Goal: Information Seeking & Learning: Learn about a topic

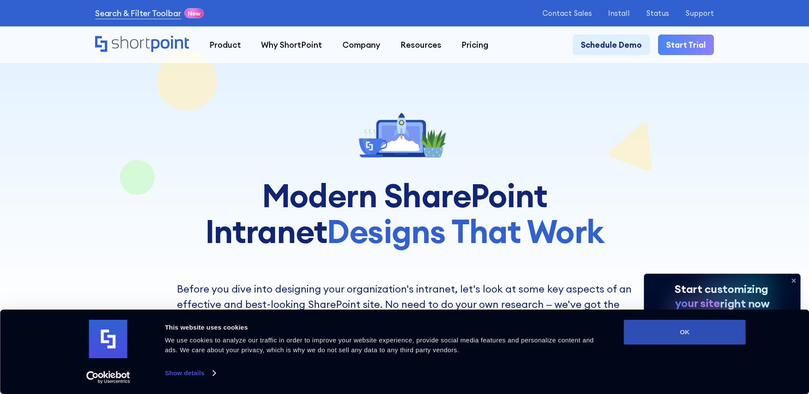
click at [688, 342] on button "OK" at bounding box center [685, 332] width 122 height 25
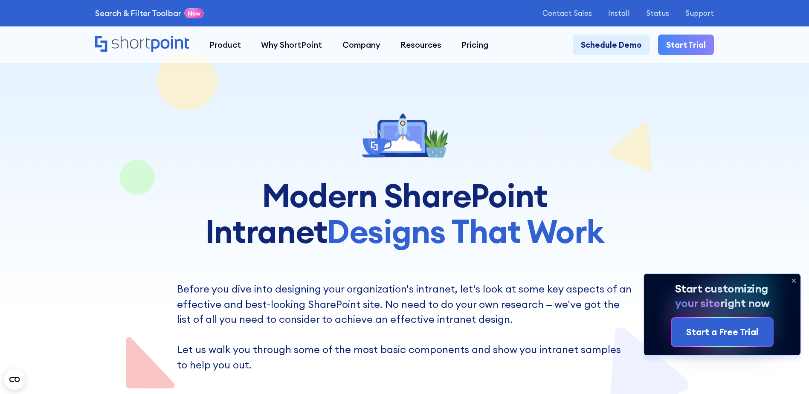
click at [797, 279] on icon at bounding box center [794, 281] width 14 height 14
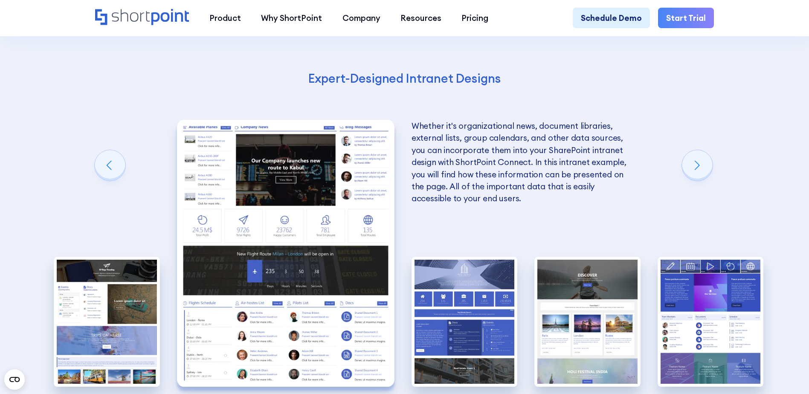
scroll to position [1578, 0]
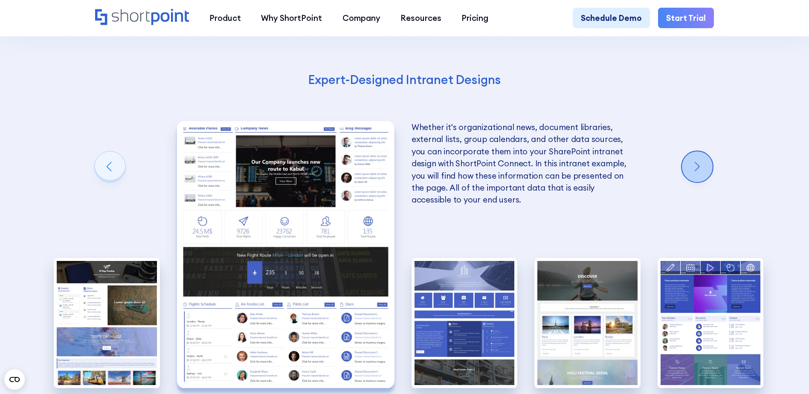
click at [712, 182] on div "Next slide" at bounding box center [697, 166] width 31 height 31
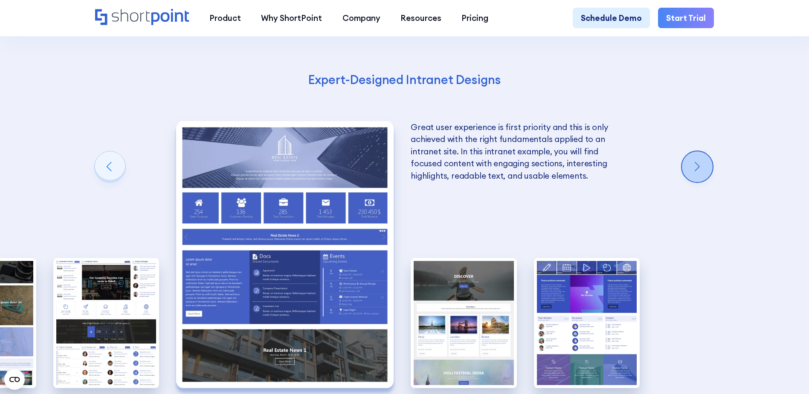
click at [712, 182] on div "Next slide" at bounding box center [697, 166] width 31 height 31
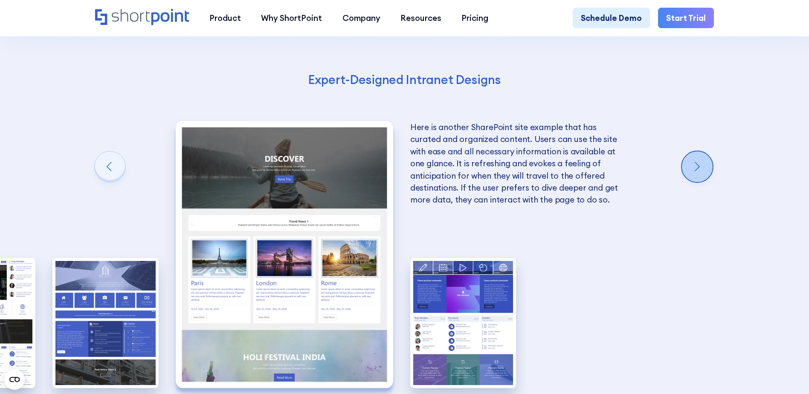
click at [712, 182] on div "Next slide" at bounding box center [697, 166] width 31 height 31
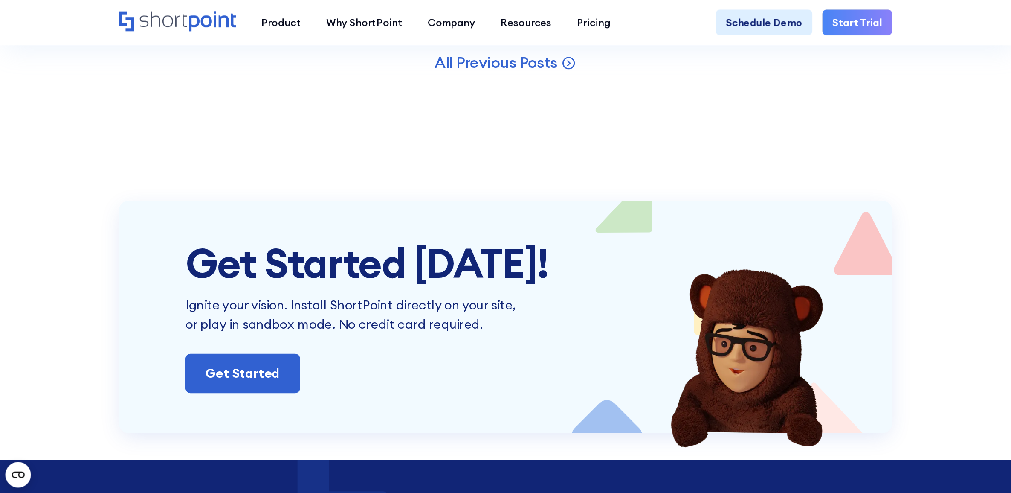
scroll to position [2986, 0]
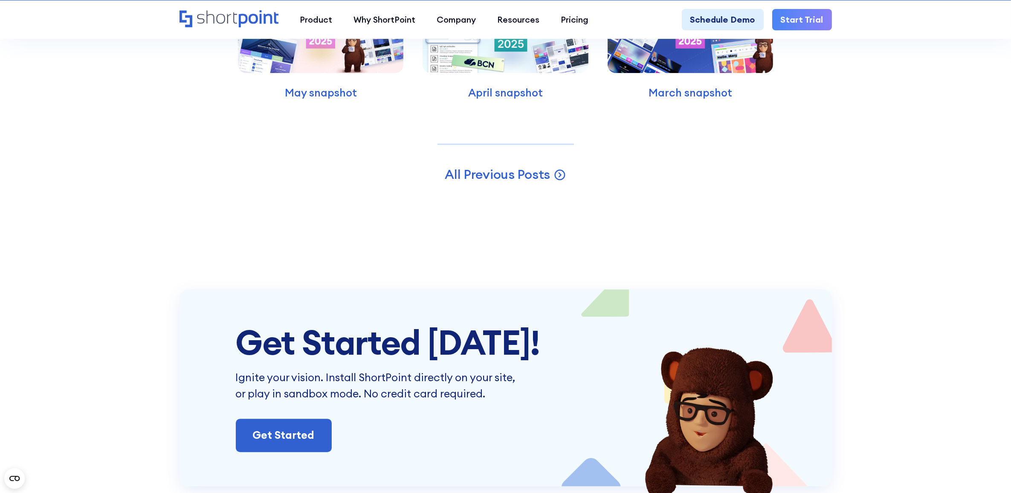
drag, startPoint x: 793, startPoint y: 0, endPoint x: 767, endPoint y: 182, distance: 183.6
click at [767, 182] on div "All Previous Posts" at bounding box center [506, 174] width 546 height 17
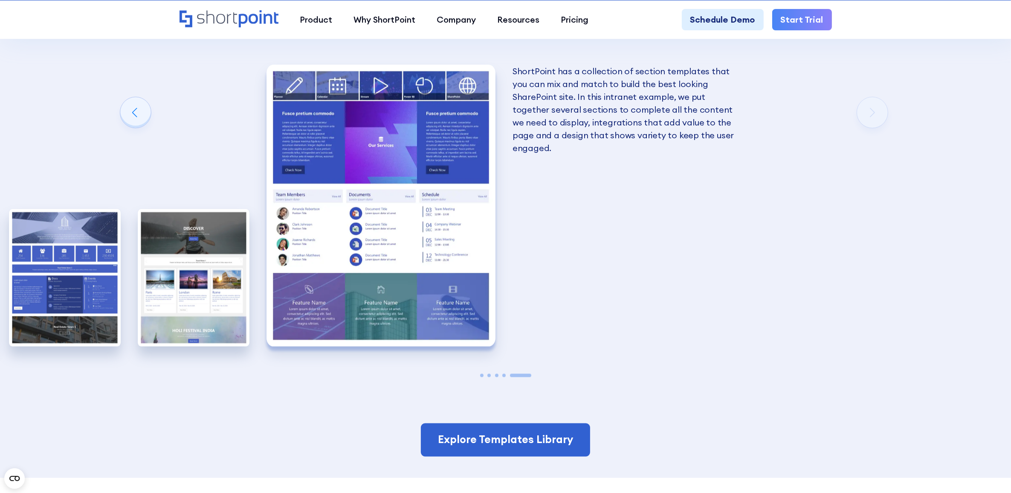
scroll to position [1811, 0]
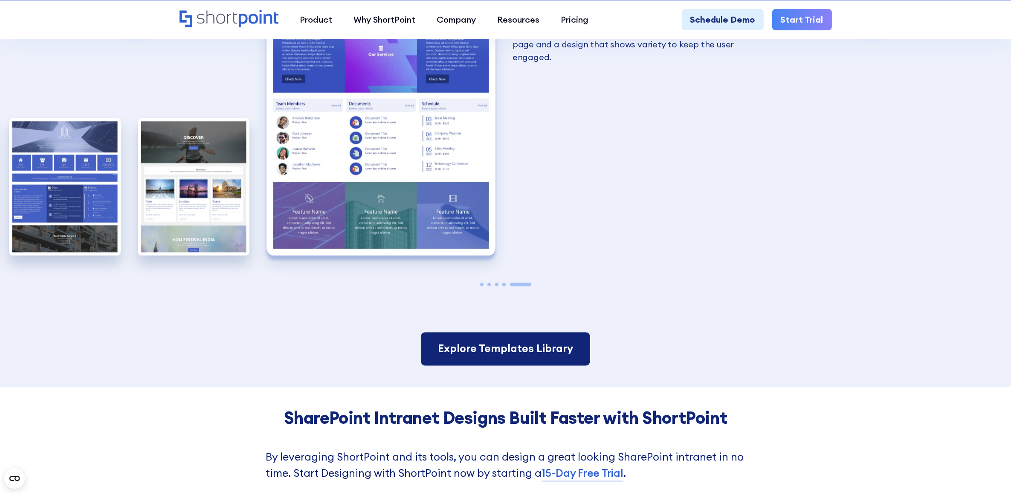
click at [505, 356] on link "Explore Templates Library" at bounding box center [505, 348] width 169 height 33
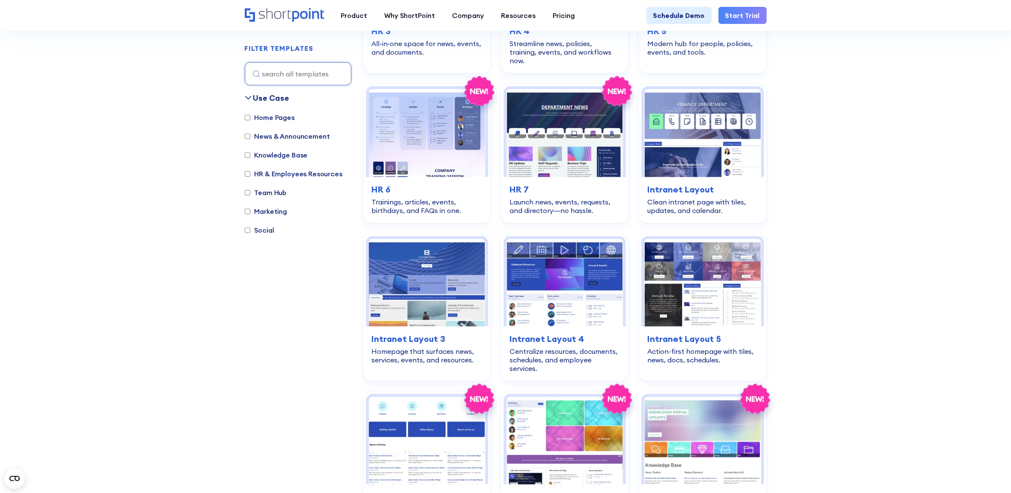
scroll to position [533, 0]
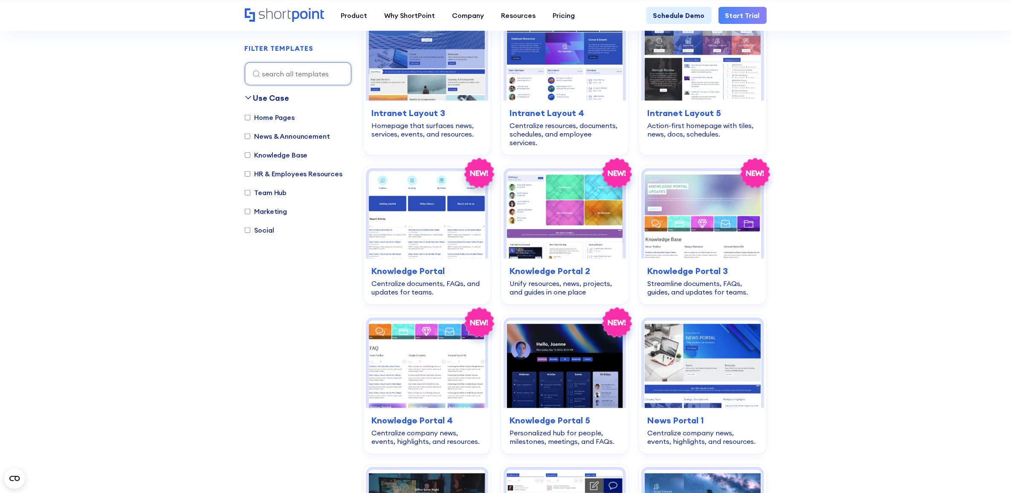
click at [285, 116] on label "Home Pages" at bounding box center [270, 117] width 50 height 10
click at [250, 116] on input "Home Pages" at bounding box center [248, 118] width 6 height 6
checkbox input "true"
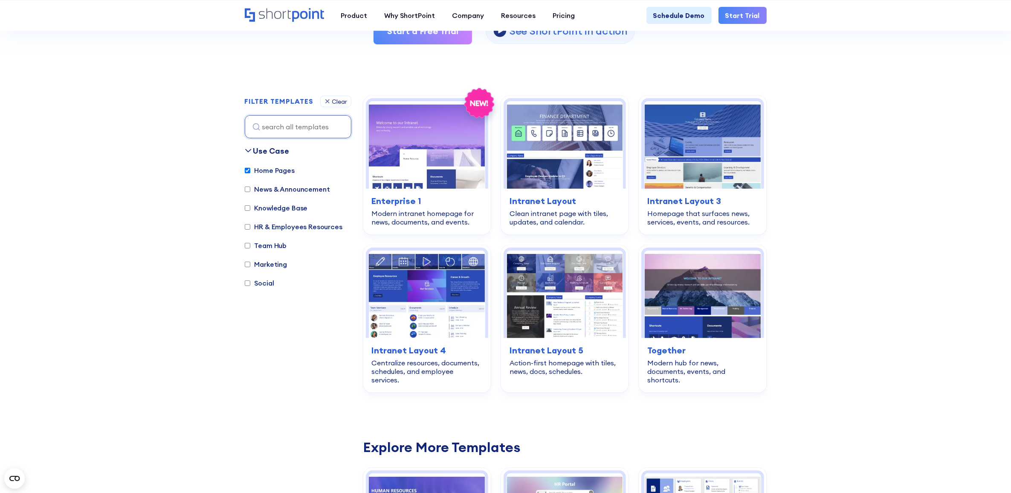
scroll to position [201, 0]
click at [280, 265] on label "Marketing" at bounding box center [266, 264] width 43 height 10
click at [250, 265] on input "Marketing" at bounding box center [248, 265] width 6 height 6
checkbox input "true"
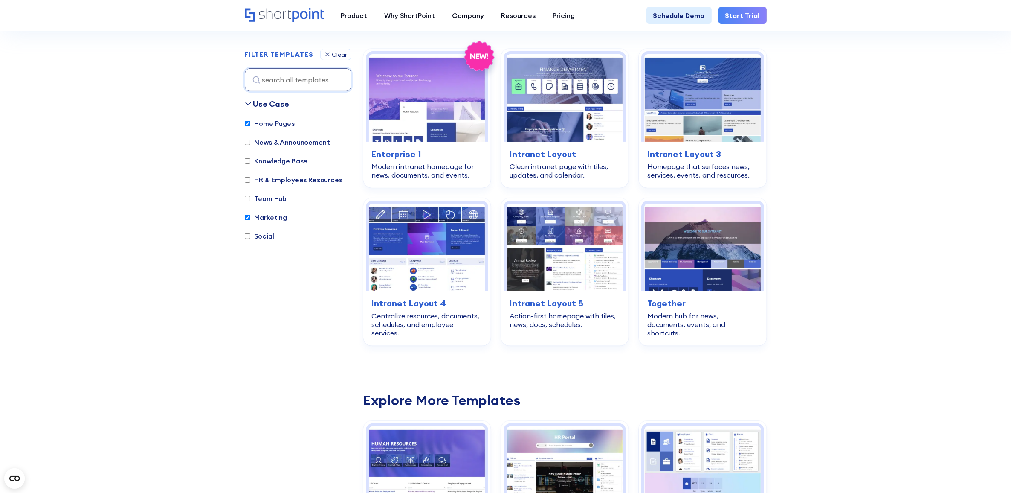
scroll to position [255, 0]
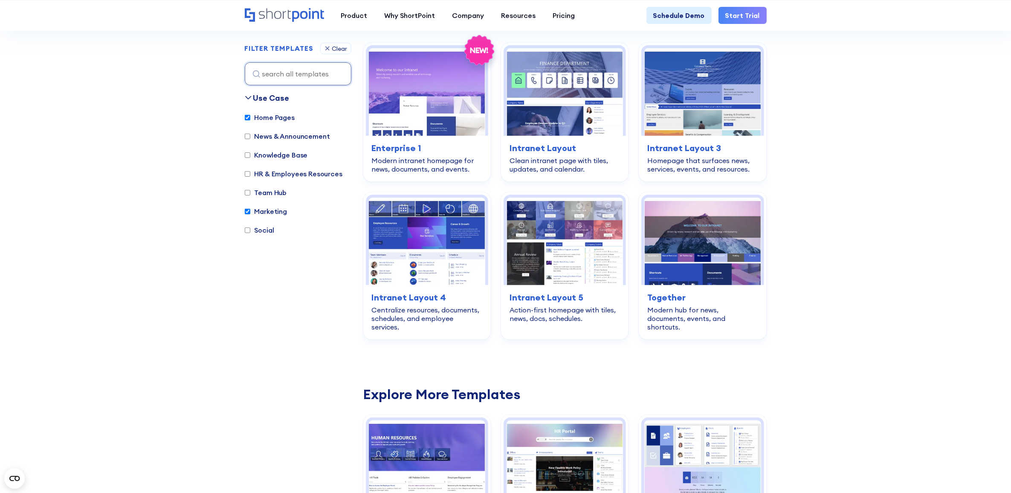
click at [276, 118] on label "Home Pages" at bounding box center [270, 117] width 50 height 10
click at [250, 118] on input "Home Pages" at bounding box center [248, 118] width 6 height 6
checkbox input "false"
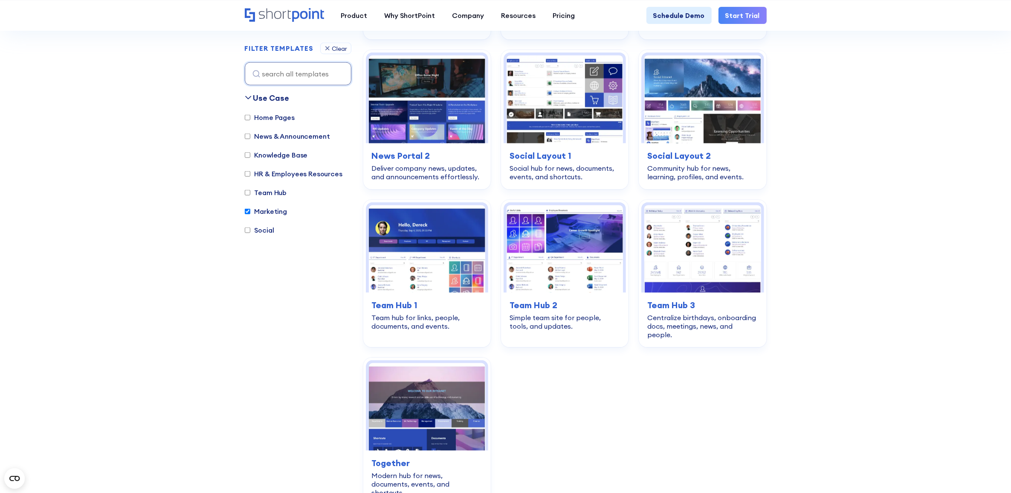
scroll to position [1268, 0]
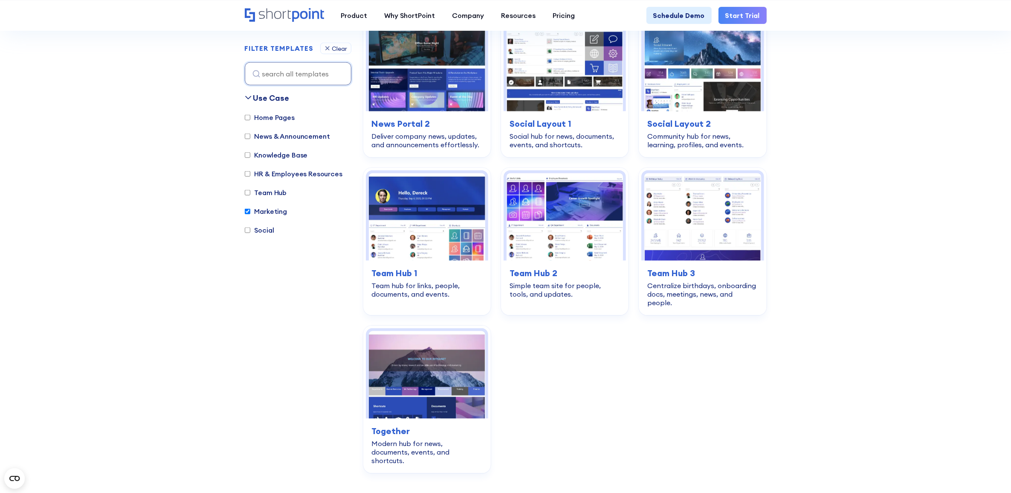
click at [273, 225] on label "Social" at bounding box center [259, 230] width 29 height 10
click at [250, 227] on input "Social" at bounding box center [248, 230] width 6 height 6
checkbox input "true"
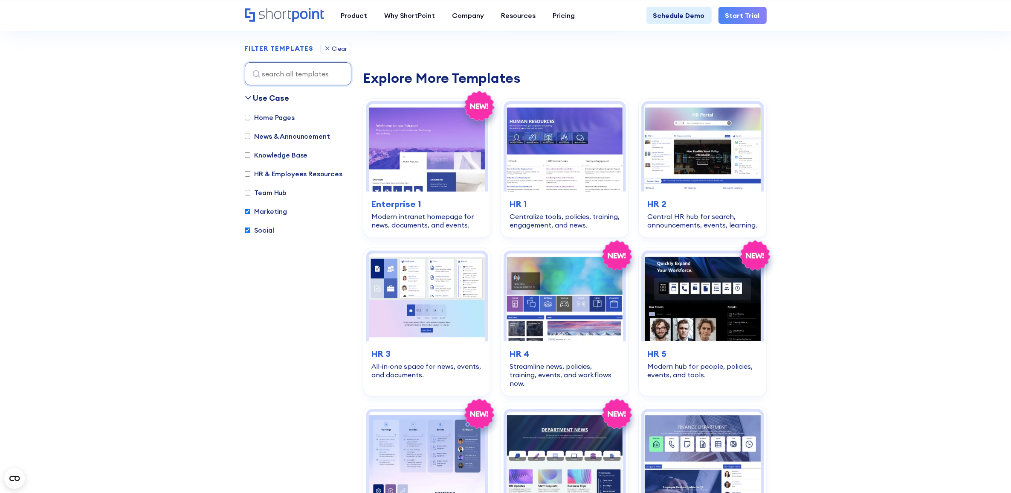
scroll to position [255, 0]
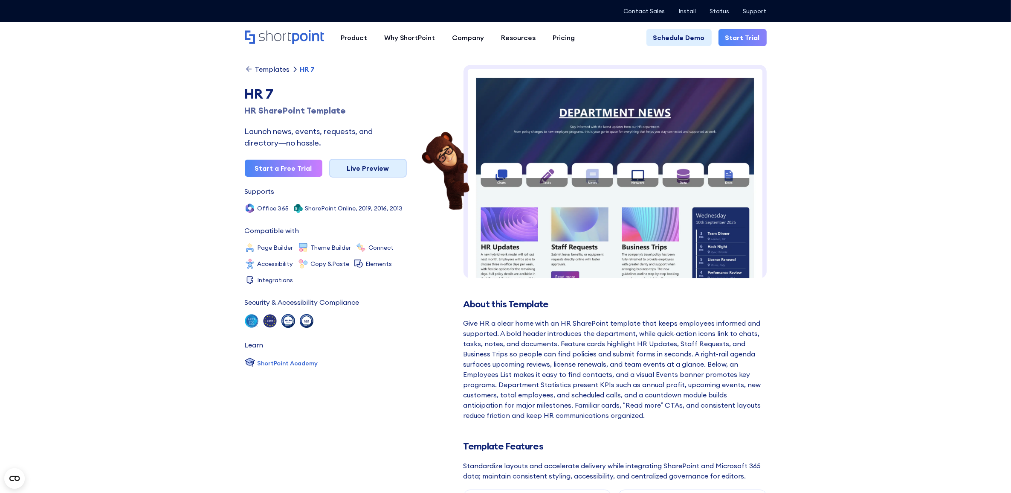
click at [354, 165] on link "Live Preview" at bounding box center [368, 168] width 78 height 19
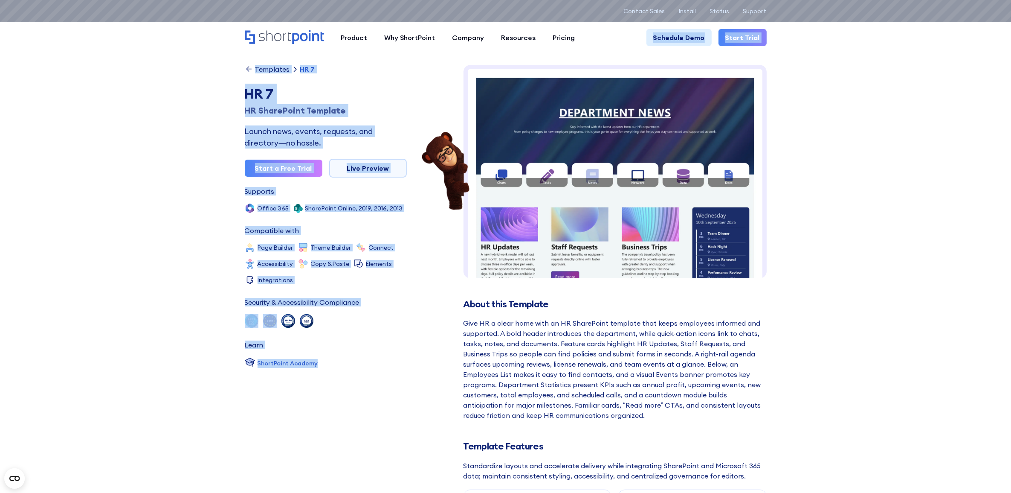
drag, startPoint x: 610, startPoint y: 51, endPoint x: 602, endPoint y: 81, distance: 30.8
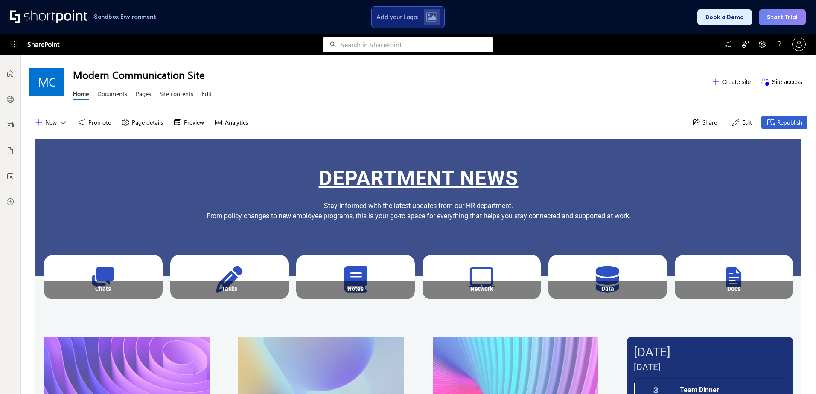
click at [715, 171] on div "DEPARTMENT News" at bounding box center [418, 178] width 766 height 31
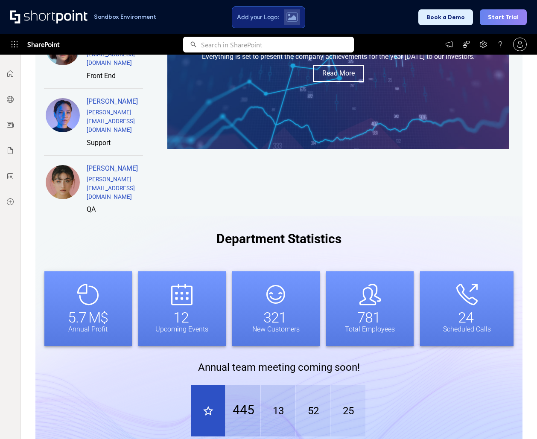
scroll to position [646, 0]
